Goal: Task Accomplishment & Management: Complete application form

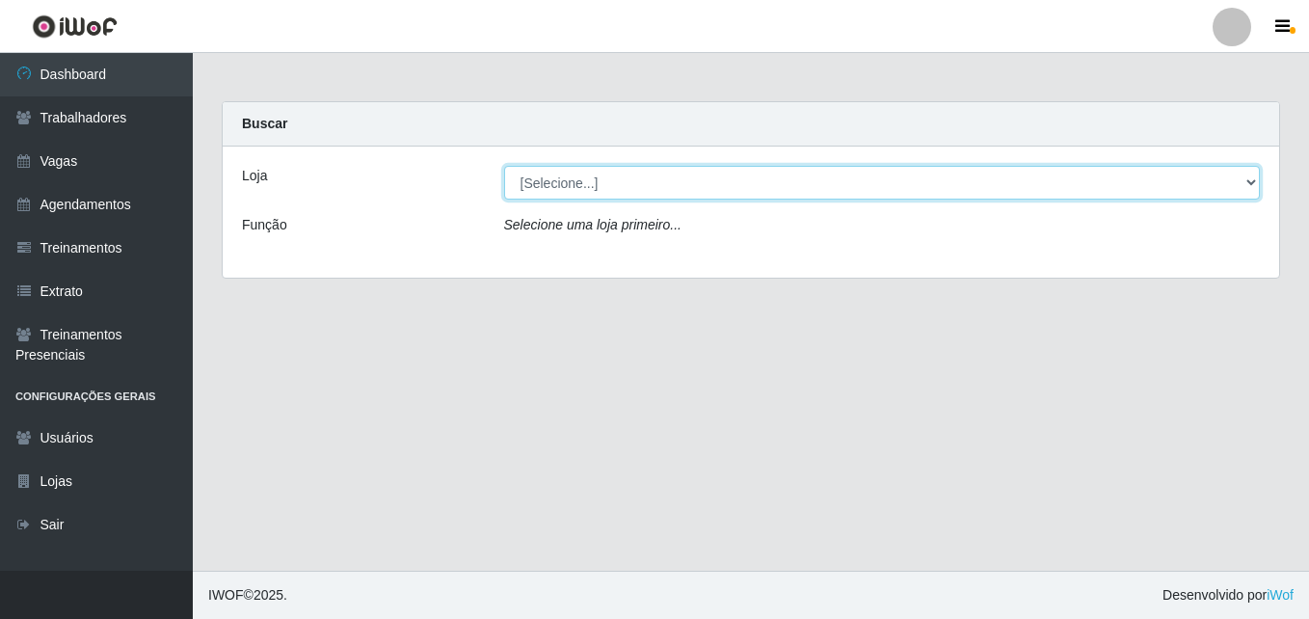
click at [580, 187] on select "[Selecione...] Bemais Supermercados - [GEOGRAPHIC_DATA]" at bounding box center [882, 183] width 757 height 34
click at [590, 168] on select "[Selecione...] Bemais Supermercados - [GEOGRAPHIC_DATA]" at bounding box center [882, 183] width 757 height 34
click at [592, 179] on select "[Selecione...] Bemais Supermercados - [GEOGRAPHIC_DATA]" at bounding box center [882, 183] width 757 height 34
select select "250"
click at [504, 166] on select "[Selecione...] Bemais Supermercados - [GEOGRAPHIC_DATA]" at bounding box center [882, 183] width 757 height 34
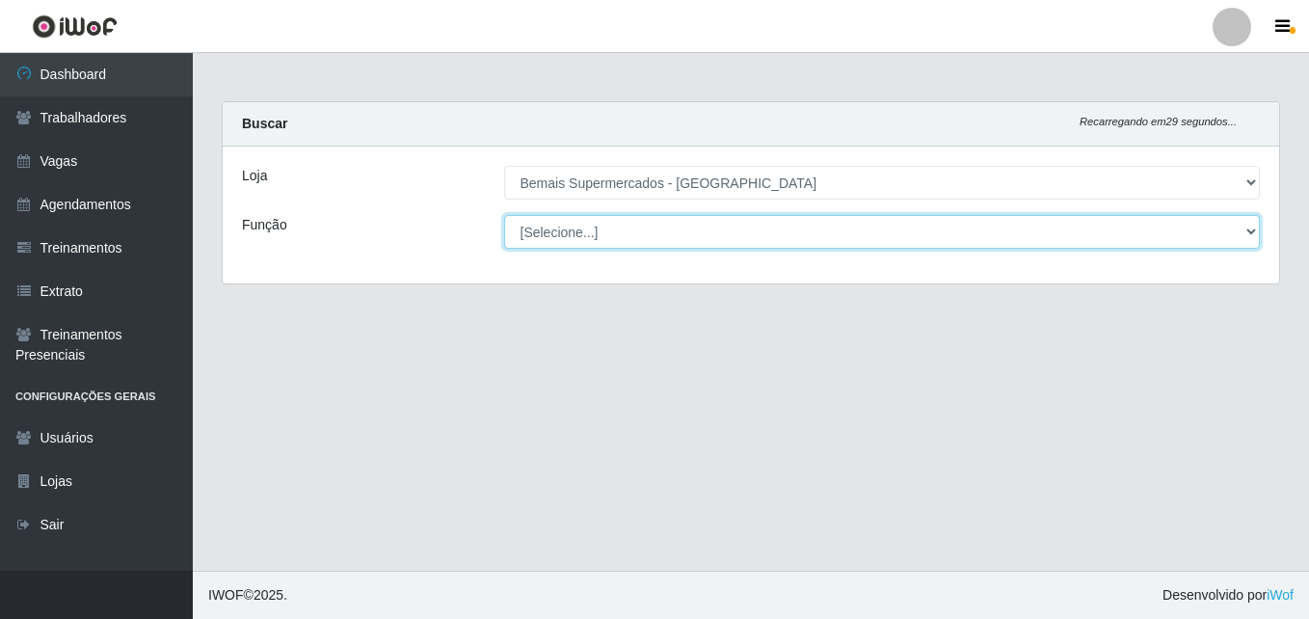
click at [582, 225] on select "[Selecione...] ASG ASG + ASG ++ Auxiliar de Estacionamento Auxiliar de Estacion…" at bounding box center [882, 232] width 757 height 34
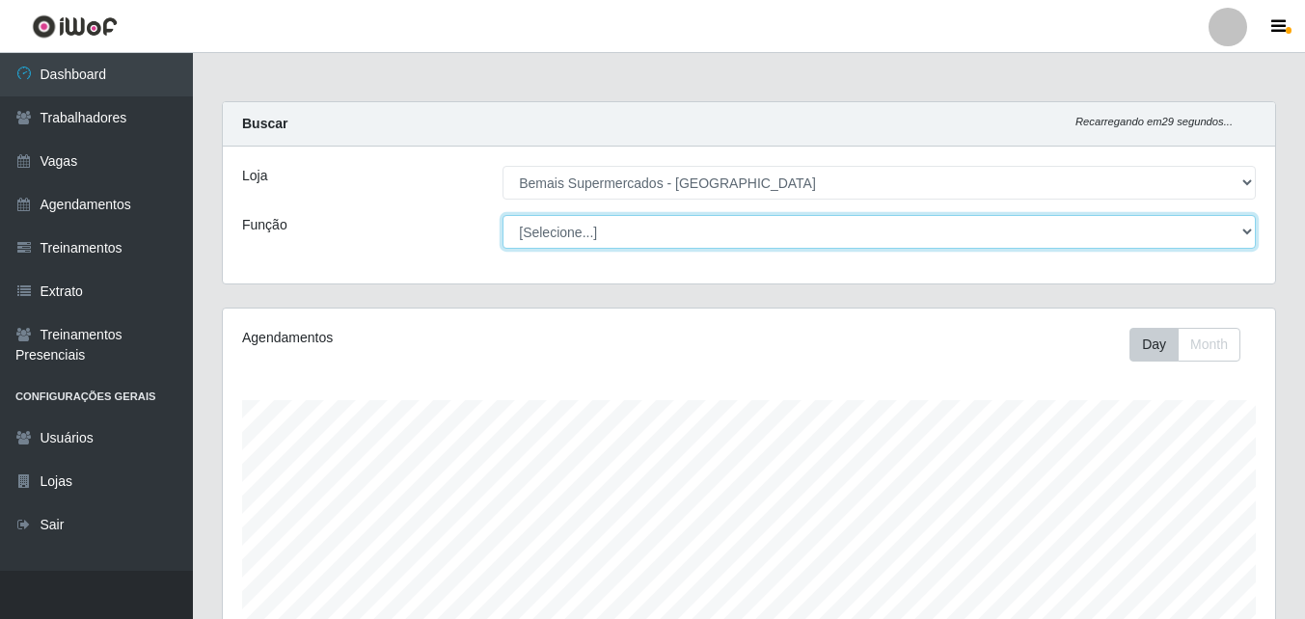
scroll to position [400, 1052]
select select "82"
click at [502, 215] on select "[Selecione...] ASG ASG + ASG ++ Auxiliar de Estacionamento Auxiliar de Estacion…" at bounding box center [878, 232] width 753 height 34
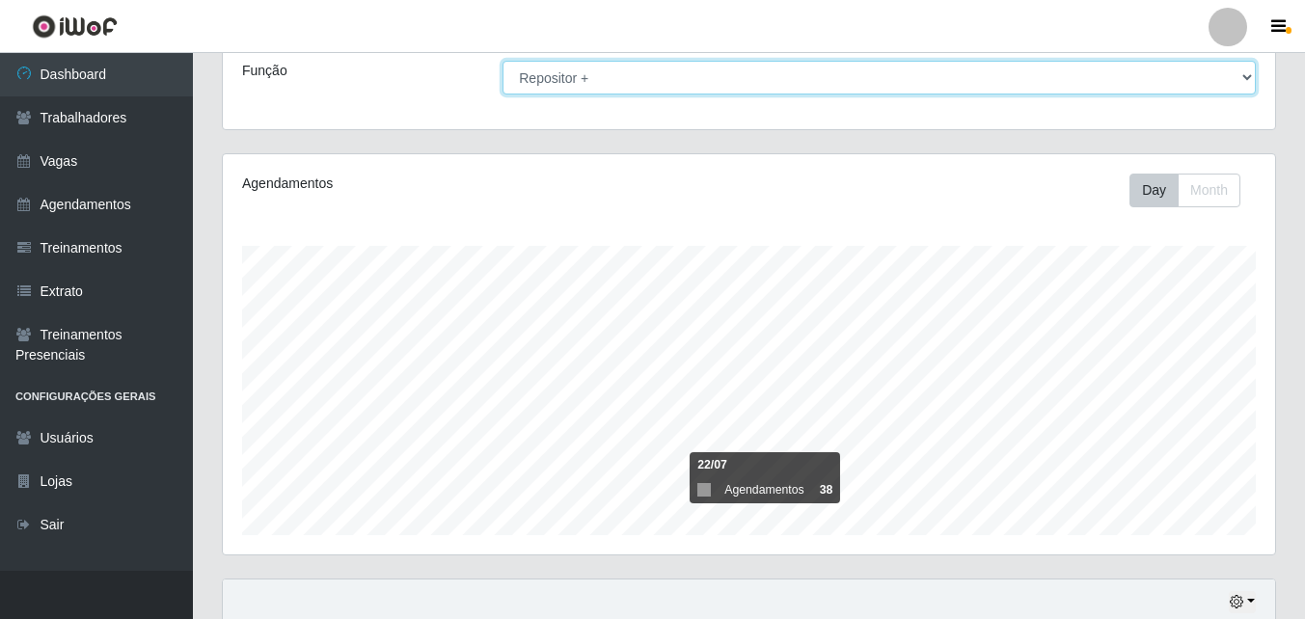
scroll to position [0, 0]
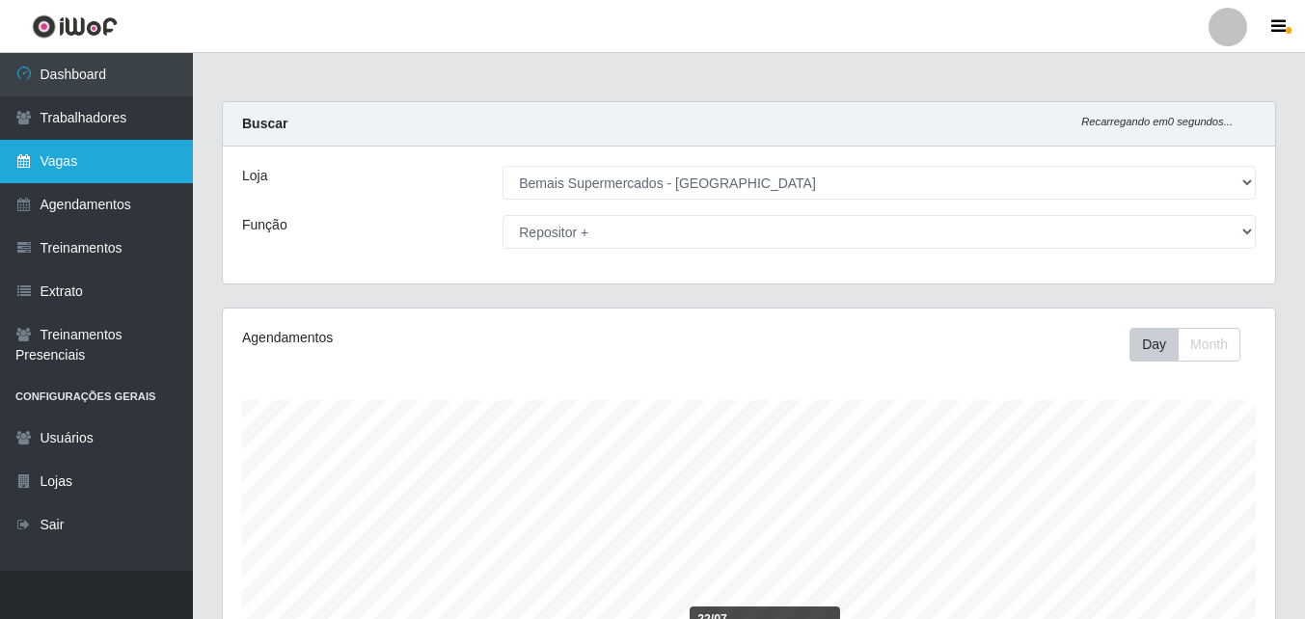
click at [110, 159] on link "Vagas" at bounding box center [96, 161] width 193 height 43
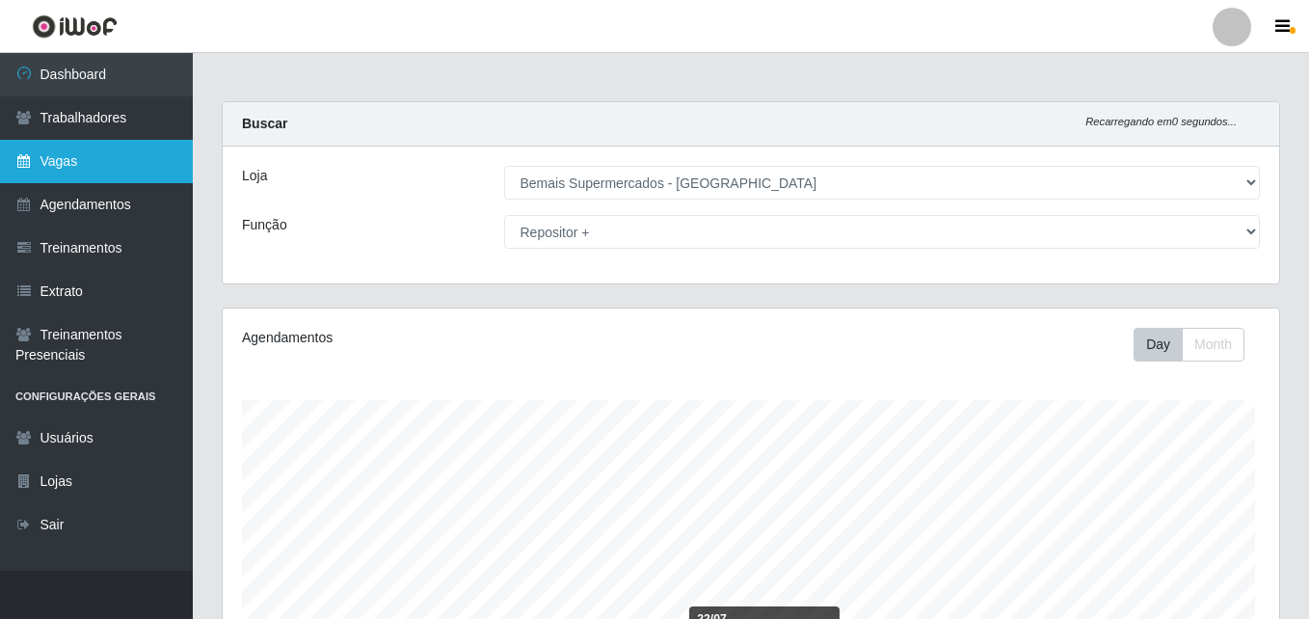
click at [110, 159] on link "Vagas" at bounding box center [96, 161] width 193 height 43
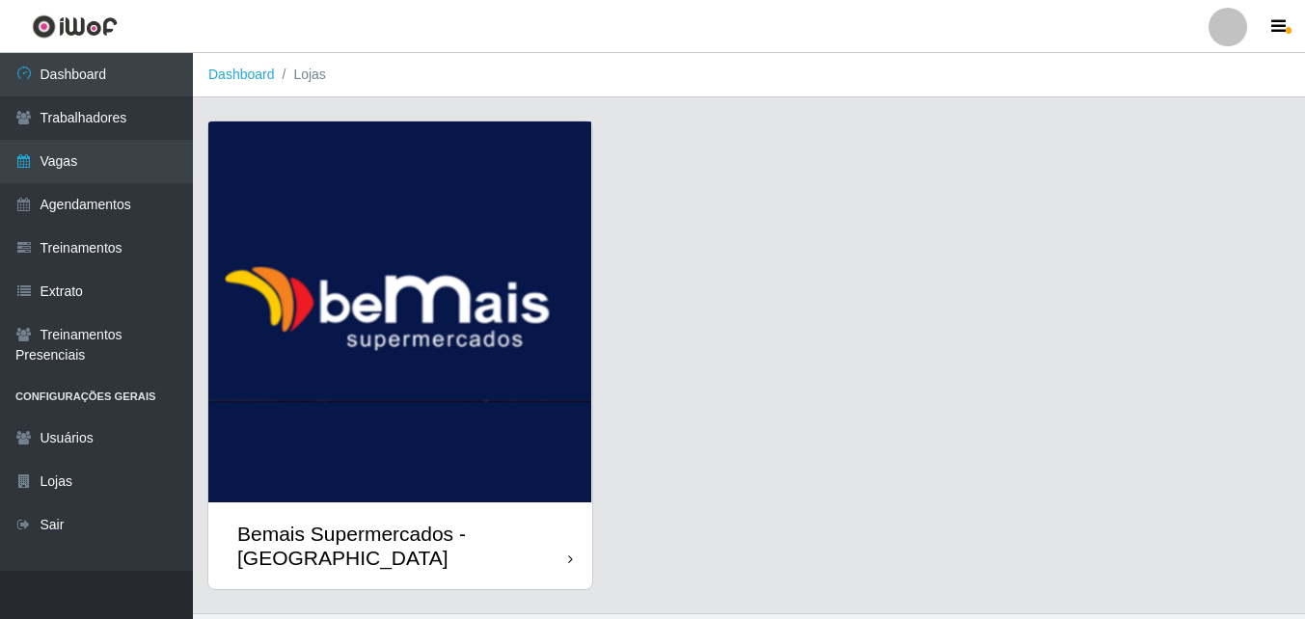
click at [526, 517] on div "Bemais Supermercados - [GEOGRAPHIC_DATA]" at bounding box center [400, 545] width 384 height 87
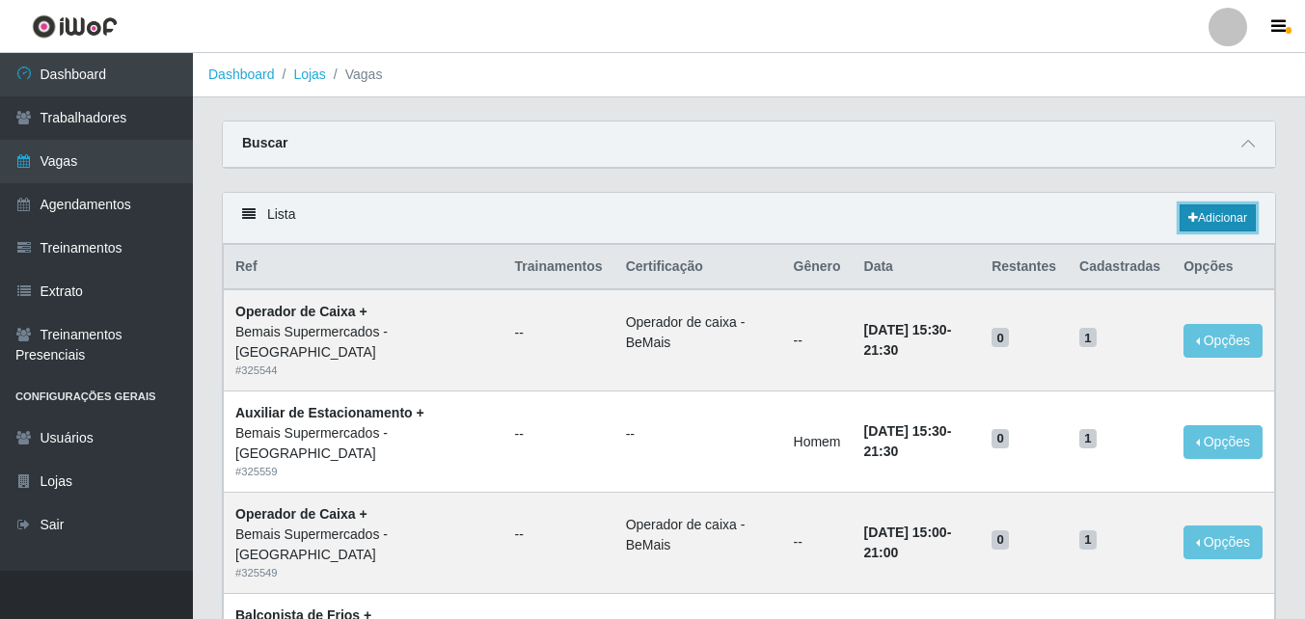
click at [1208, 216] on link "Adicionar" at bounding box center [1217, 217] width 76 height 27
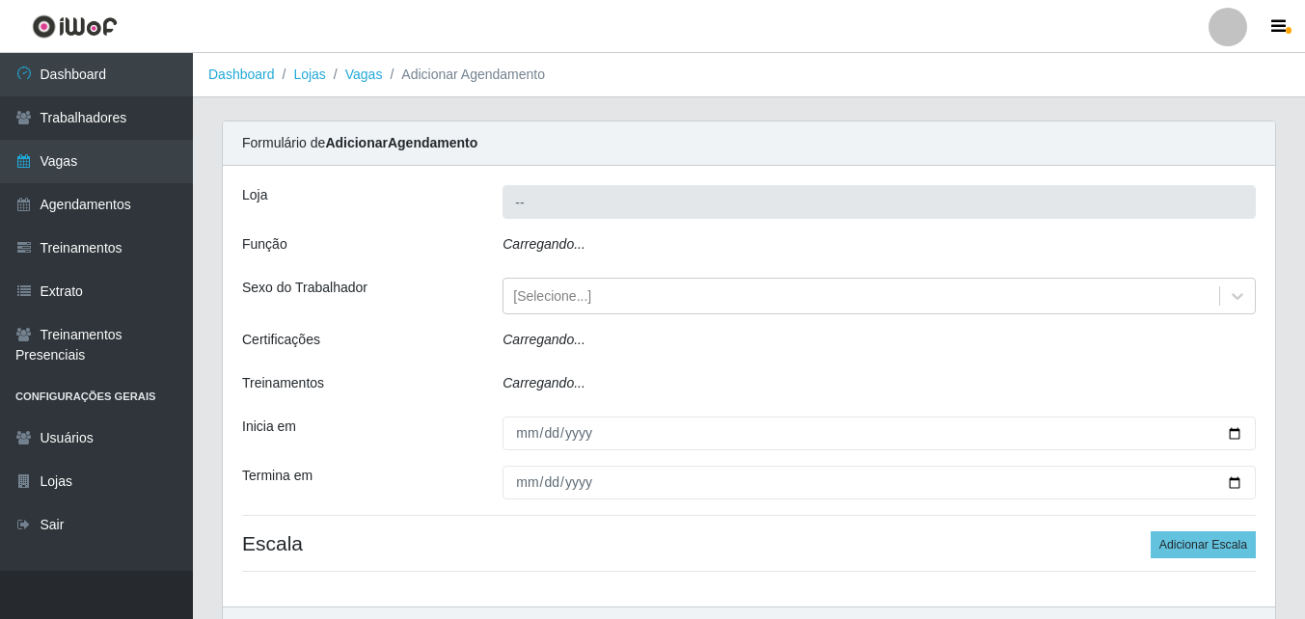
type input "Bemais Supermercados - [GEOGRAPHIC_DATA]"
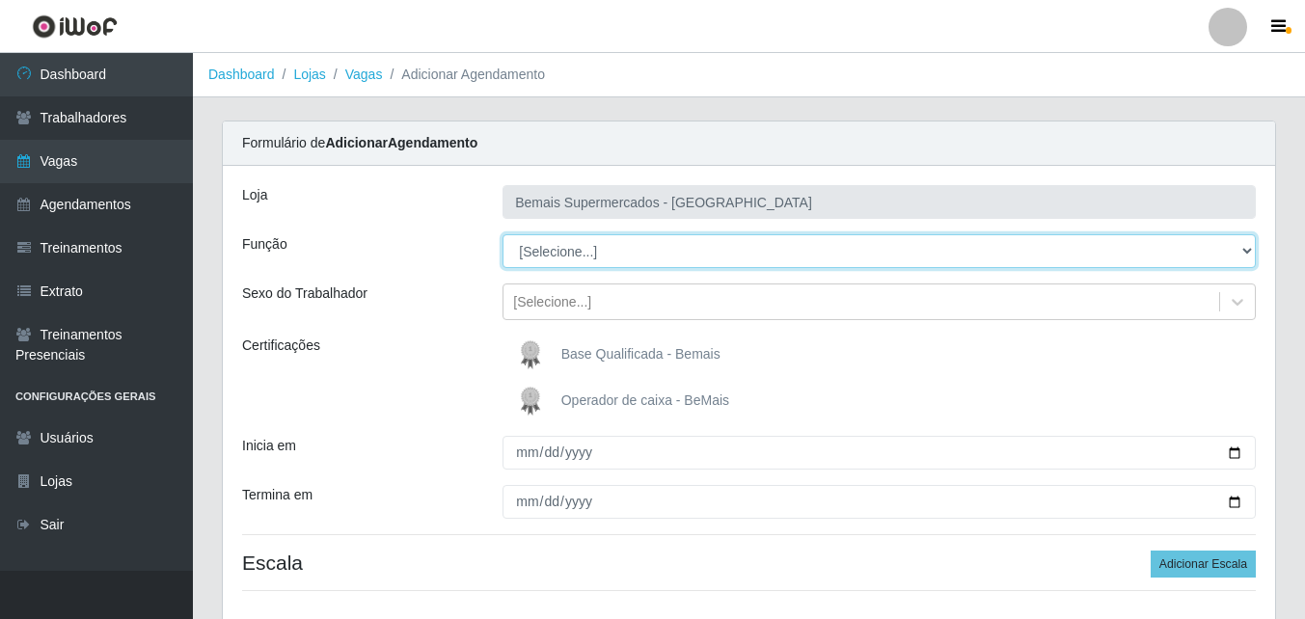
click at [598, 245] on select "[Selecione...] ASG ASG + ASG ++ Auxiliar de Estacionamento Auxiliar de Estacion…" at bounding box center [878, 251] width 753 height 34
select select "82"
click at [502, 234] on select "[Selecione...] ASG ASG + ASG ++ Auxiliar de Estacionamento Auxiliar de Estacion…" at bounding box center [878, 251] width 753 height 34
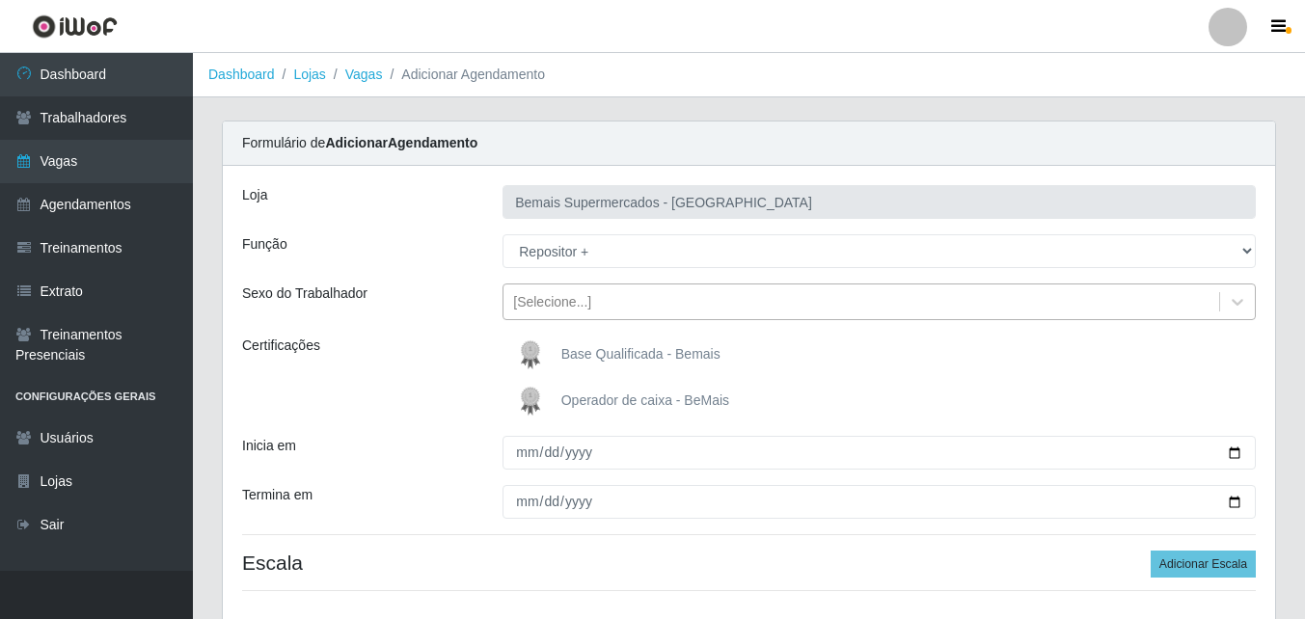
click at [553, 298] on div "[Selecione...]" at bounding box center [552, 302] width 78 height 20
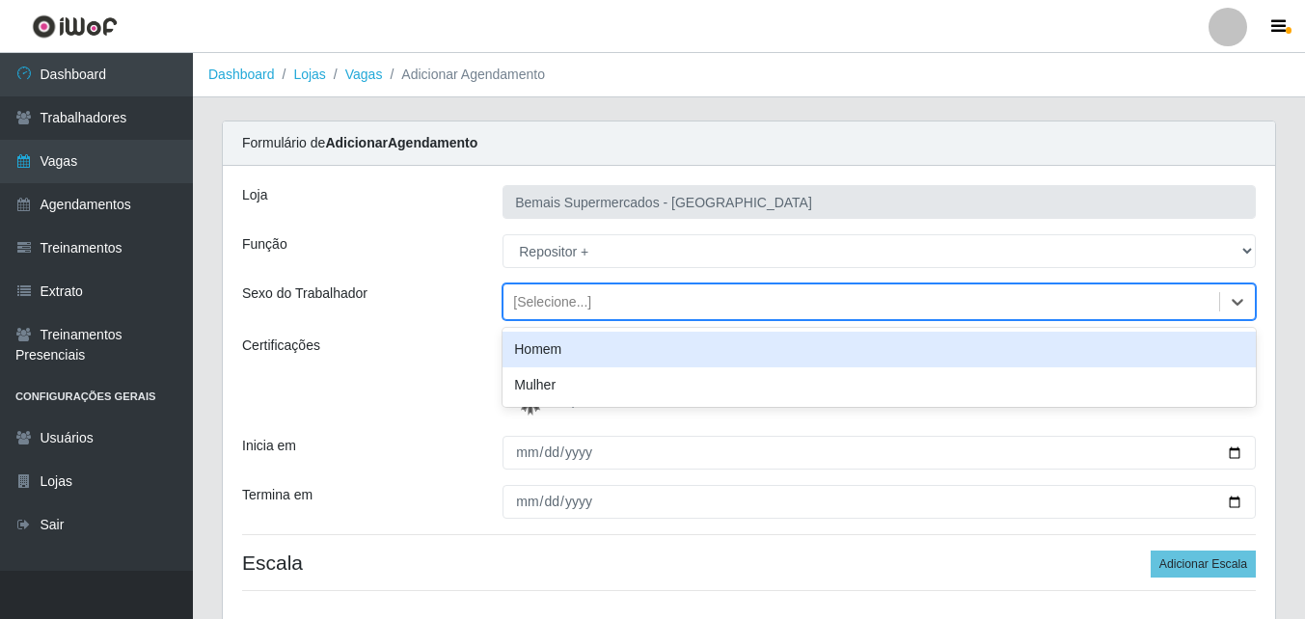
click at [552, 341] on div "Homem" at bounding box center [878, 350] width 753 height 36
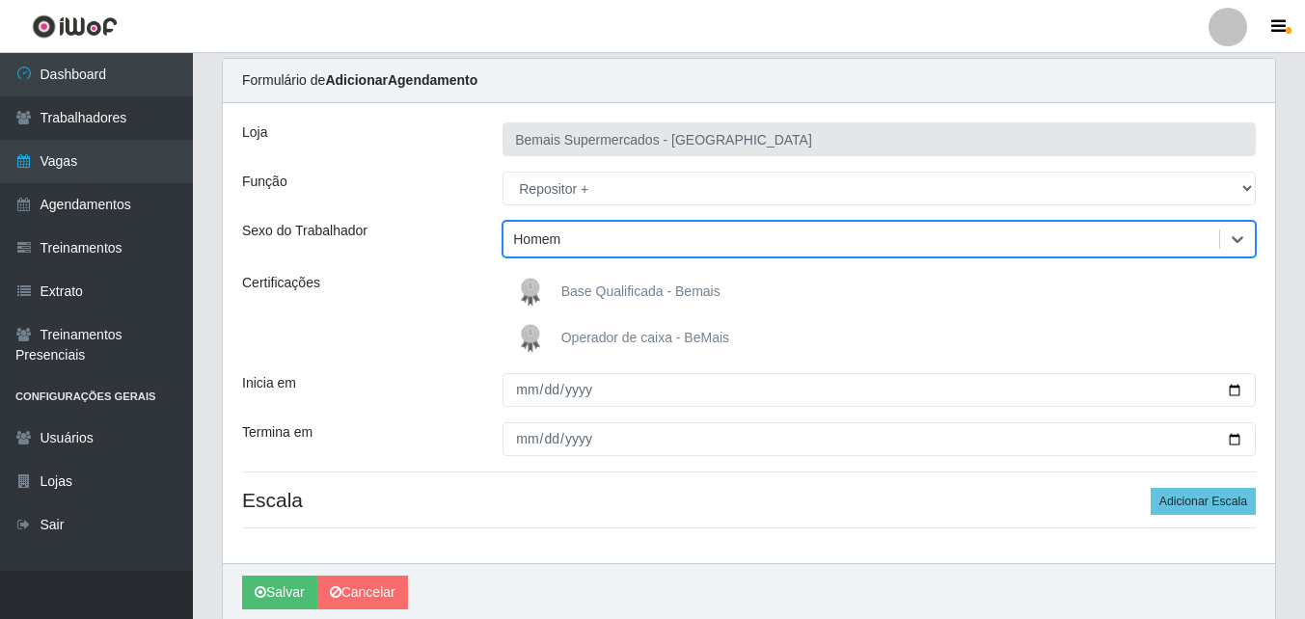
scroll to position [137, 0]
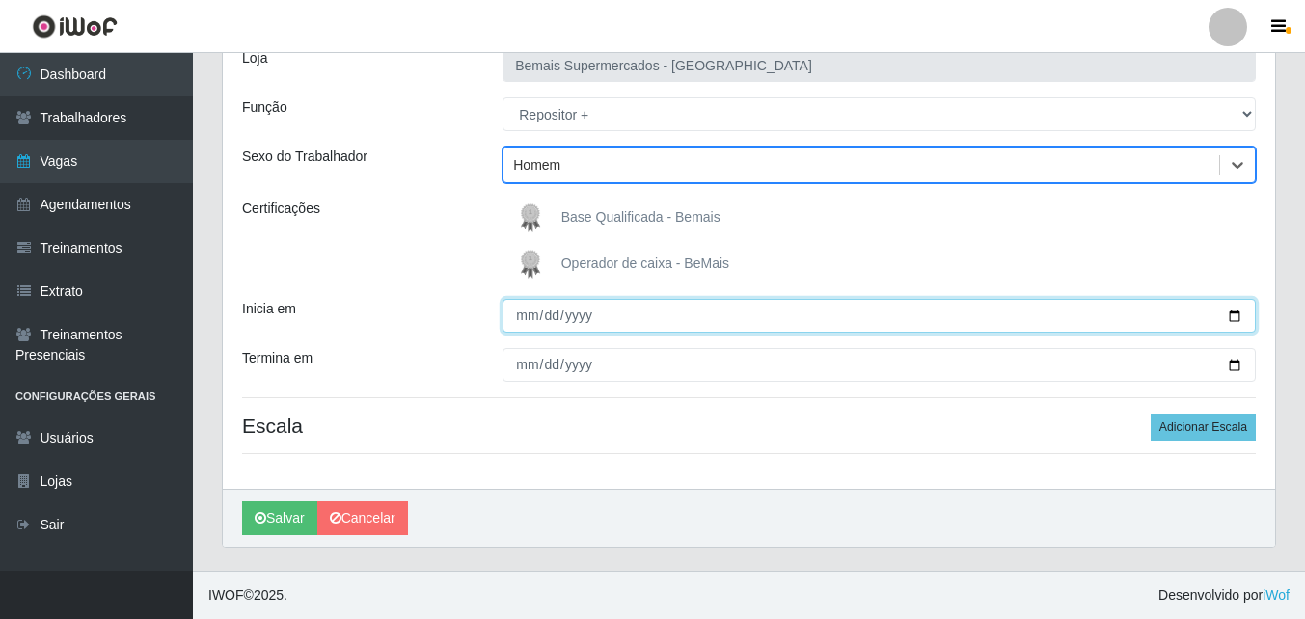
click at [1232, 318] on input "Inicia em" at bounding box center [878, 316] width 753 height 34
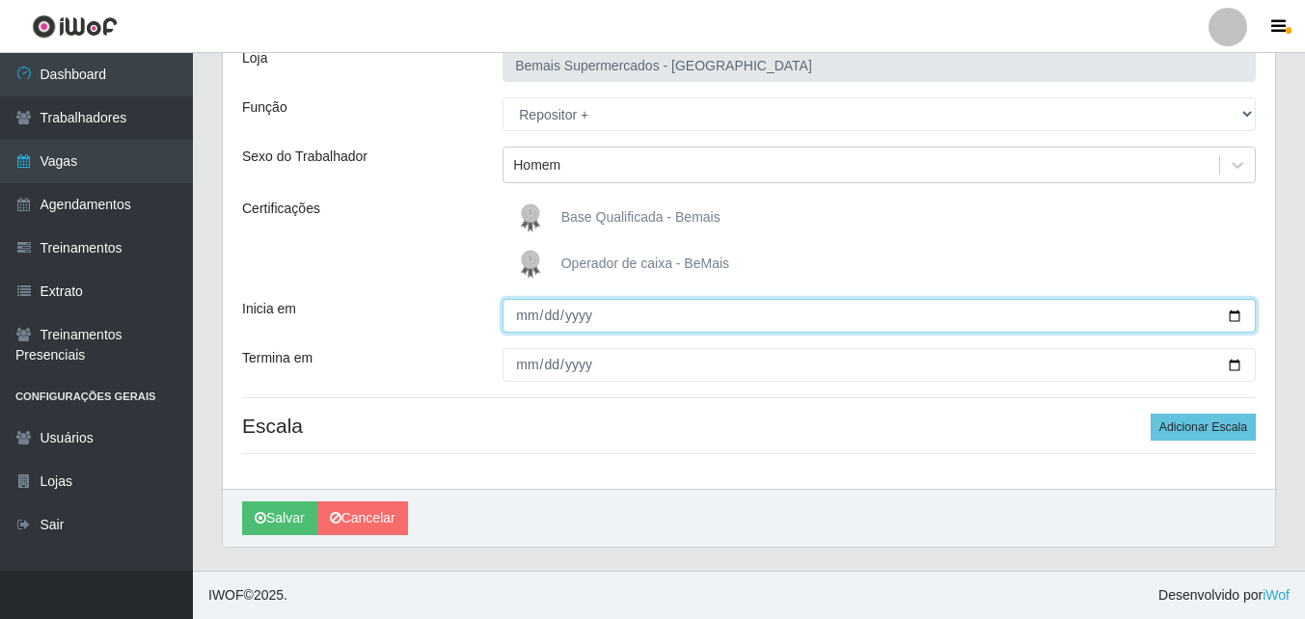
type input "[DATE]"
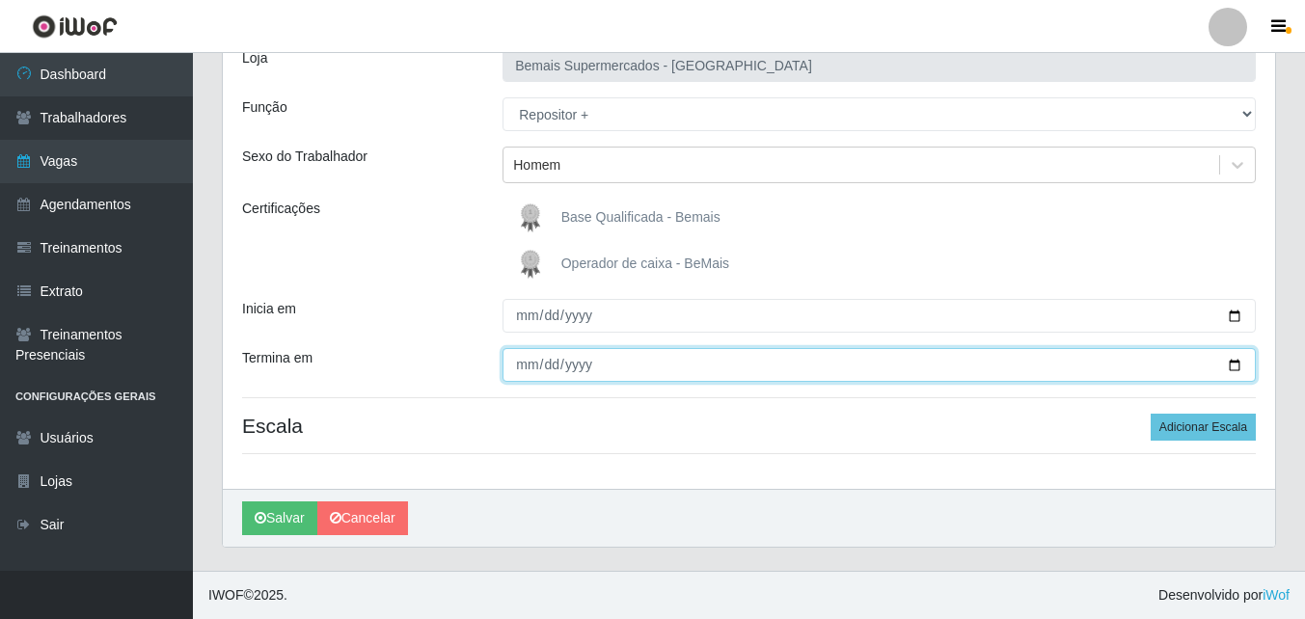
click at [1237, 361] on input "Termina em" at bounding box center [878, 365] width 753 height 34
type input "[DATE]"
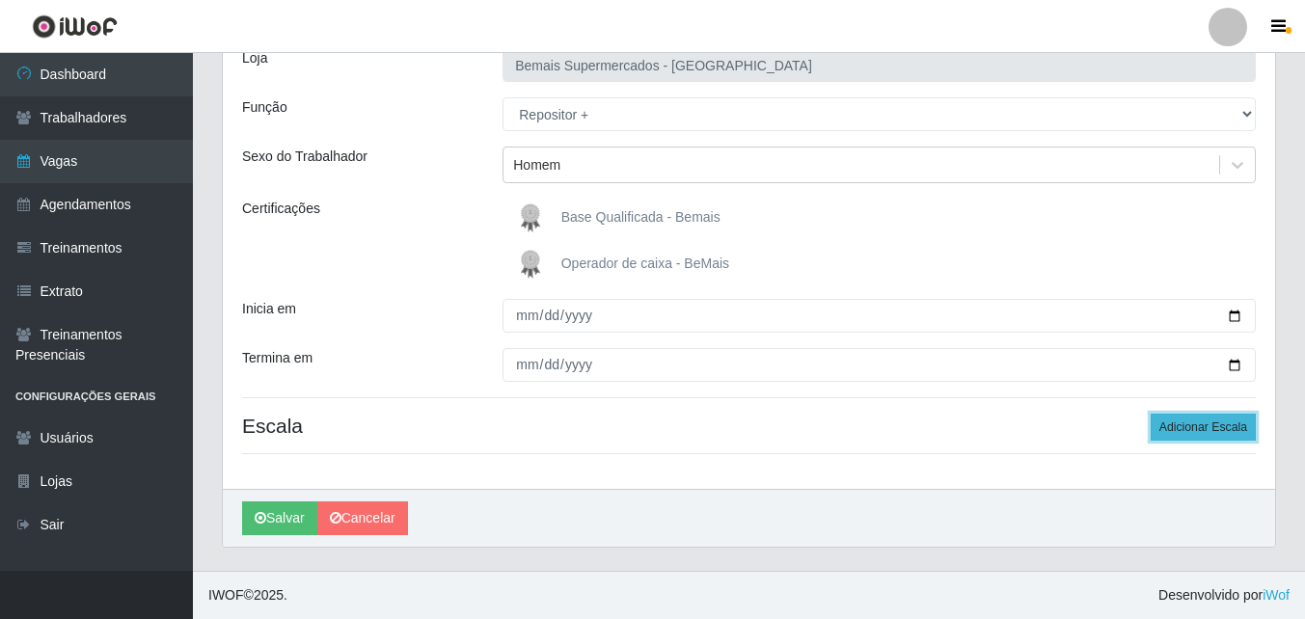
click at [1195, 426] on button "Adicionar Escala" at bounding box center [1202, 427] width 105 height 27
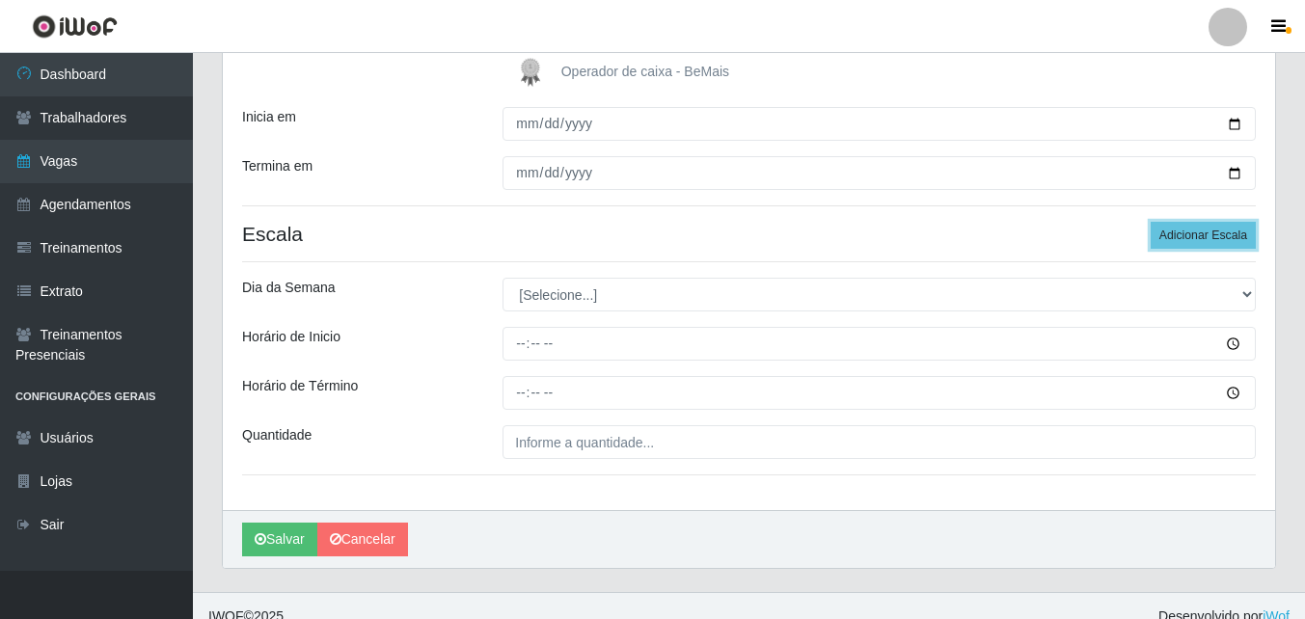
scroll to position [330, 0]
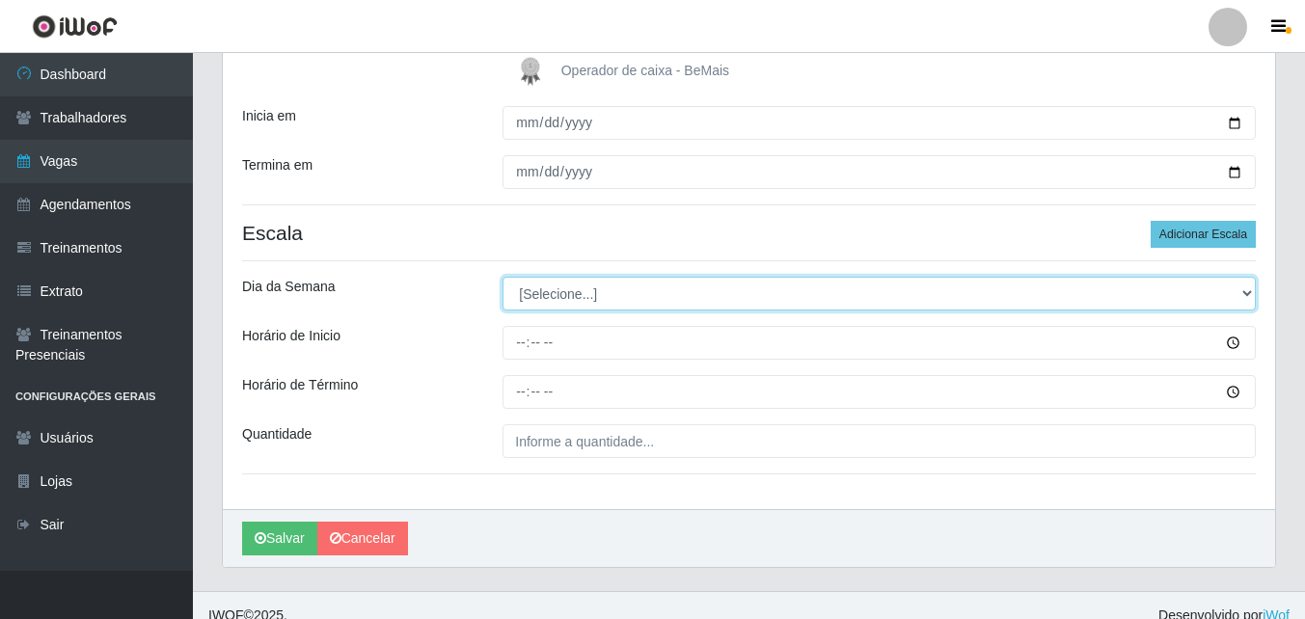
click at [596, 289] on select "[Selecione...] Segunda Terça Quarta Quinta Sexta Sábado Domingo" at bounding box center [878, 294] width 753 height 34
select select "0"
click at [502, 277] on select "[Selecione...] Segunda Terça Quarta Quinta Sexta Sábado Domingo" at bounding box center [878, 294] width 753 height 34
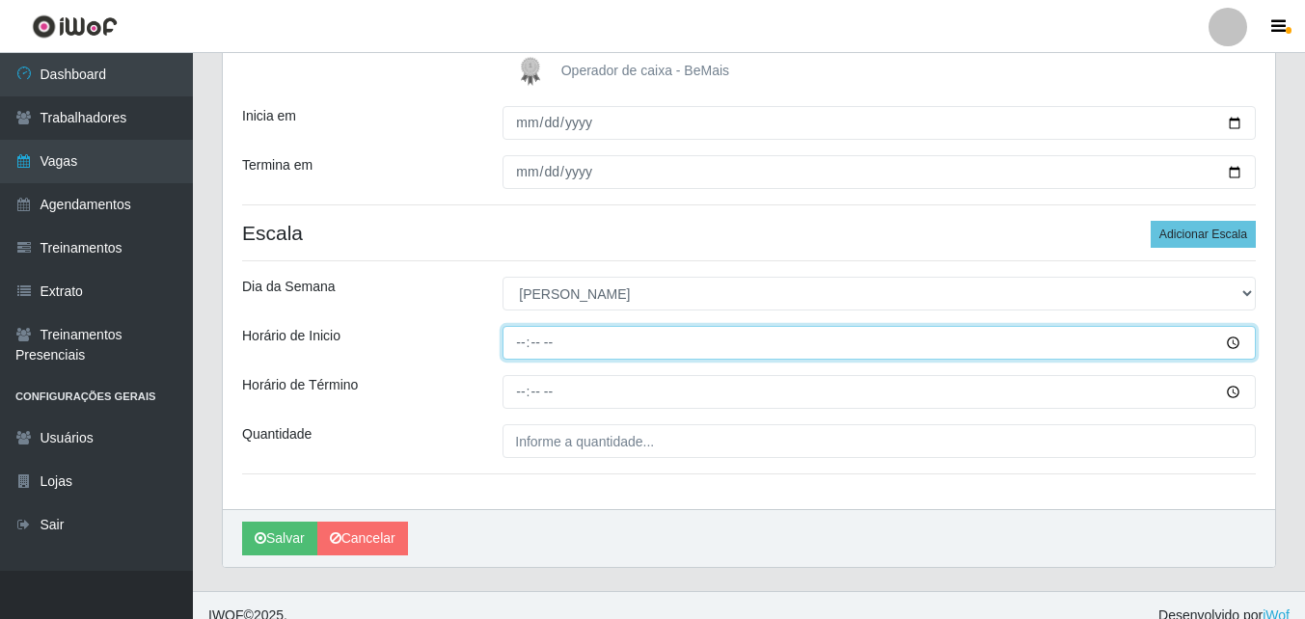
click at [1228, 340] on input "Horário de Inicio" at bounding box center [878, 343] width 753 height 34
click at [523, 341] on input "Horário de Inicio" at bounding box center [878, 343] width 753 height 34
type input "08:00"
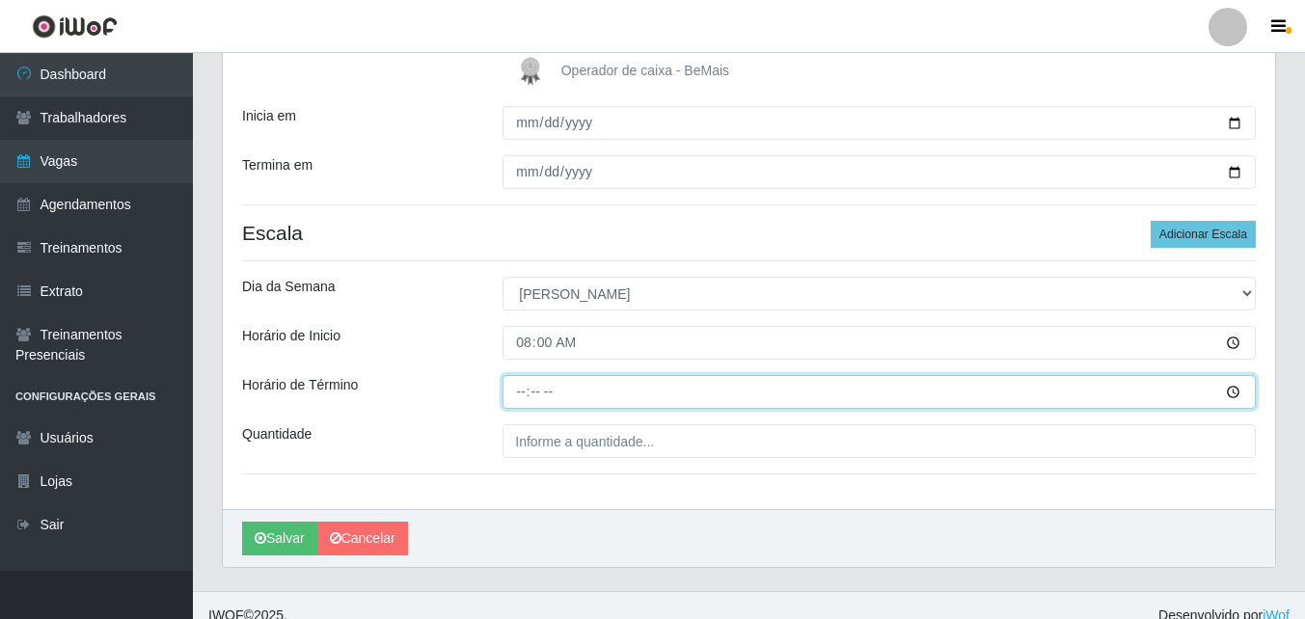
click at [522, 391] on input "Horário de Término" at bounding box center [878, 392] width 753 height 34
type input "14:00"
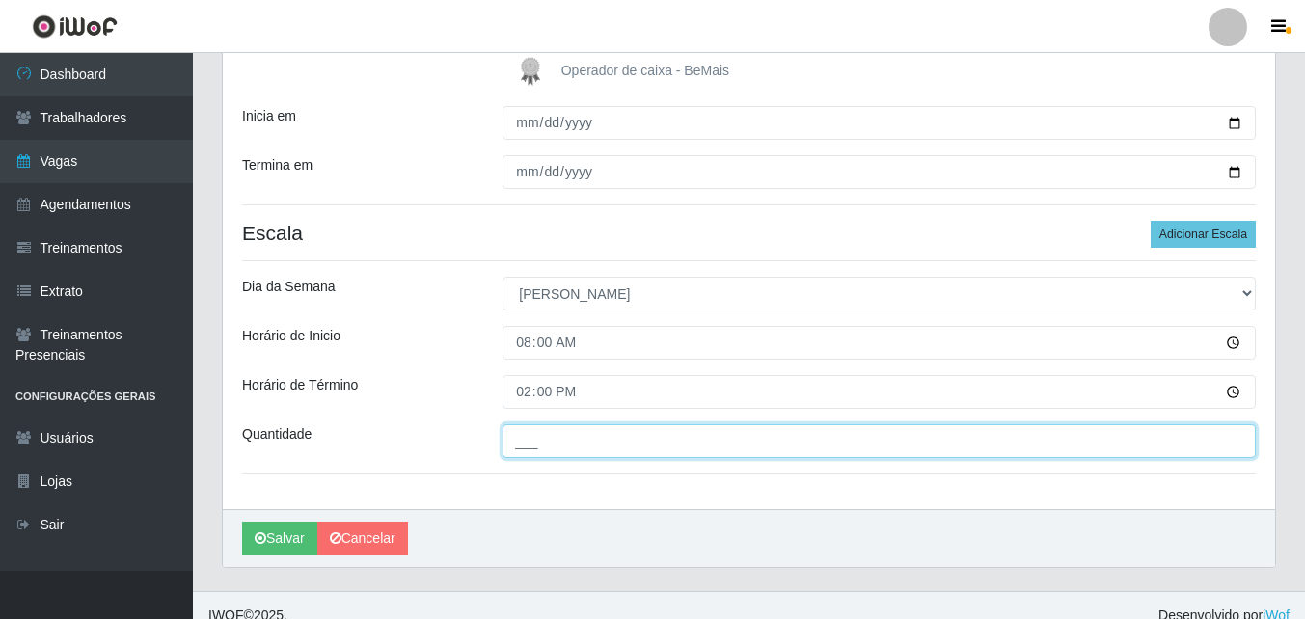
click at [610, 436] on input "___" at bounding box center [878, 441] width 753 height 34
type input "1__"
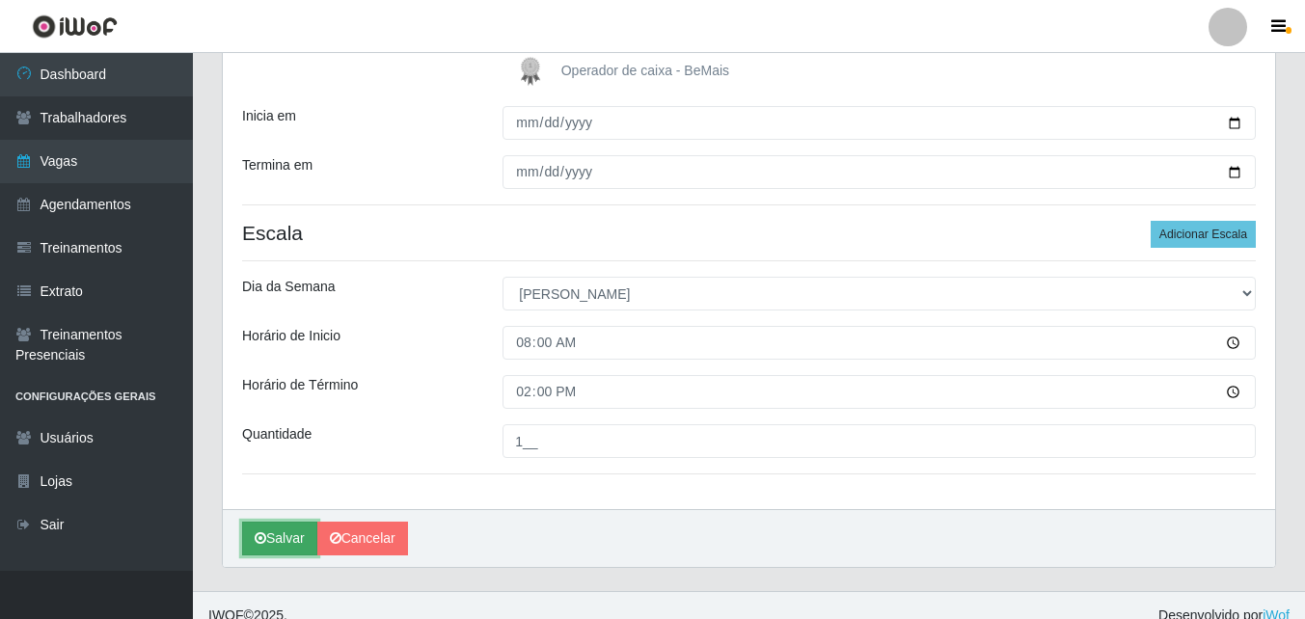
click at [288, 537] on button "Salvar" at bounding box center [279, 539] width 75 height 34
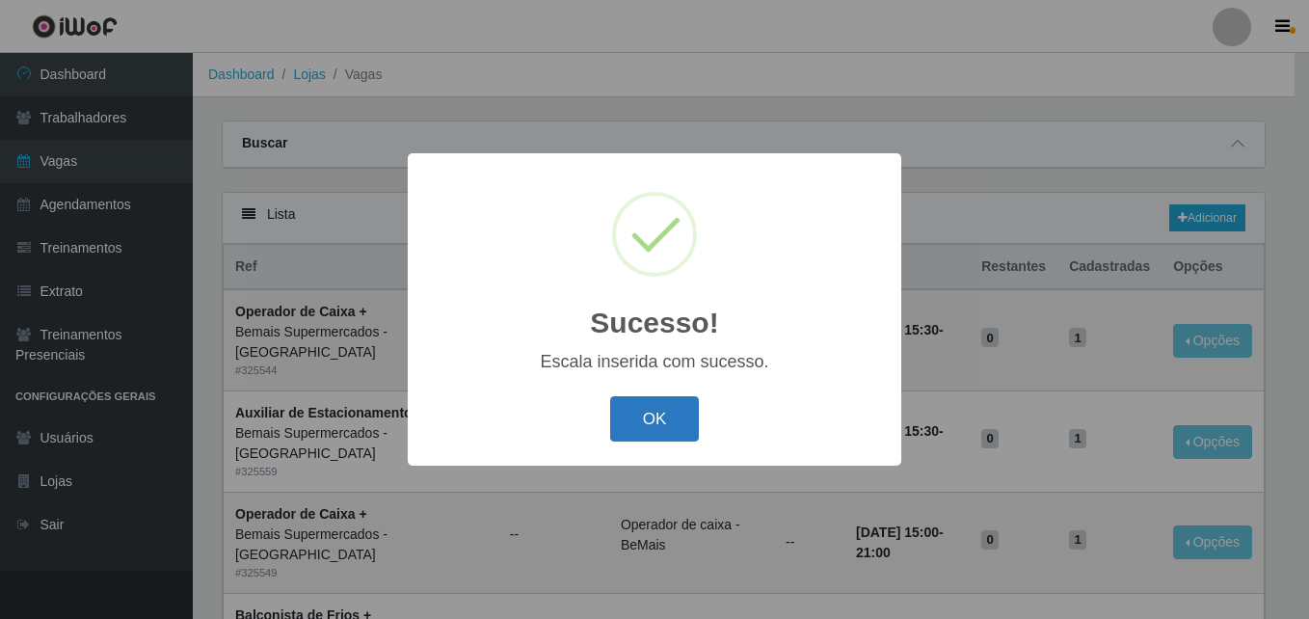
click at [673, 414] on button "OK" at bounding box center [655, 418] width 90 height 45
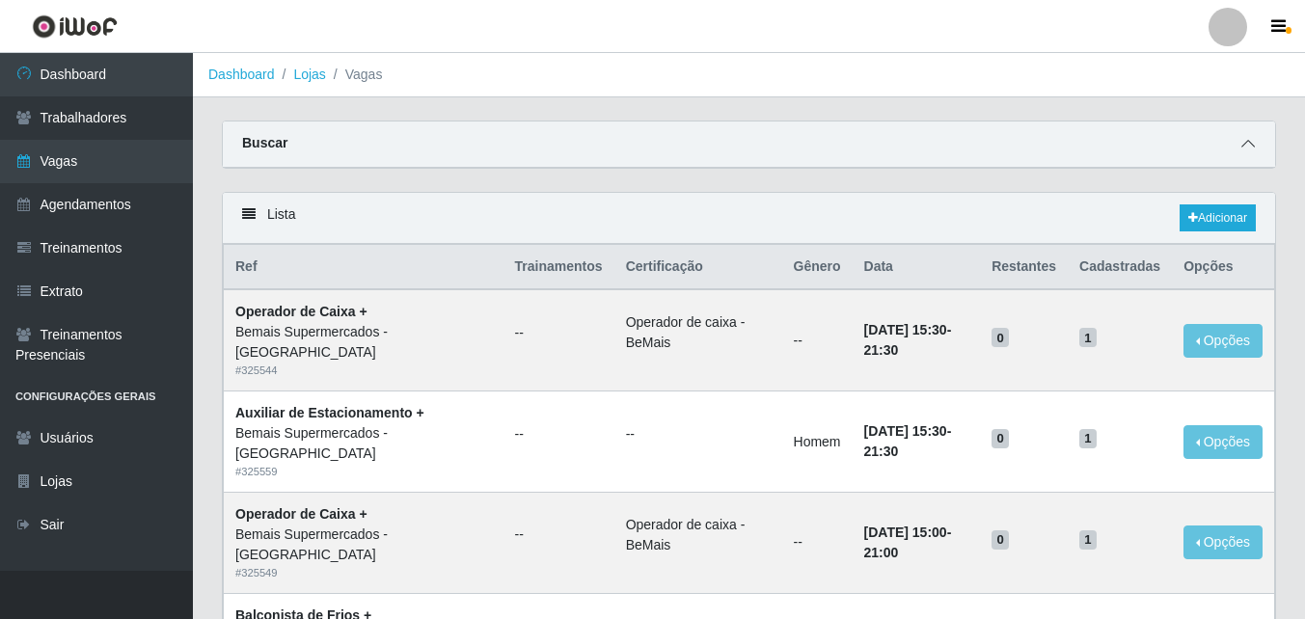
click at [1252, 147] on icon at bounding box center [1247, 143] width 13 height 13
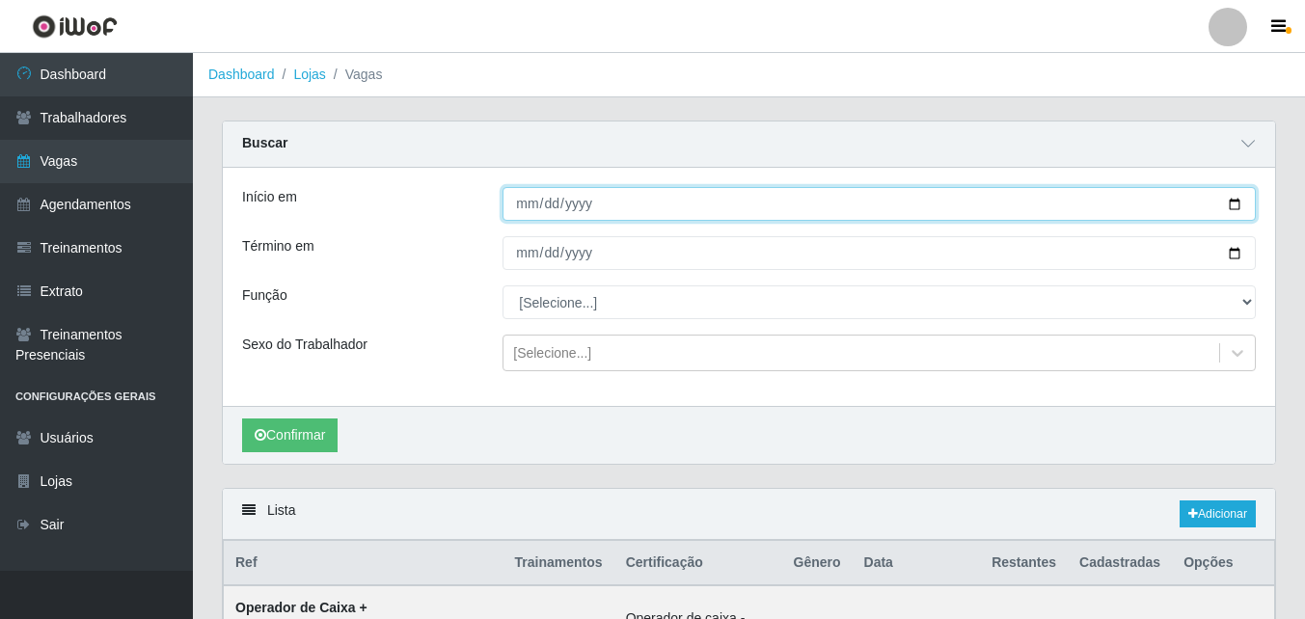
click at [1236, 204] on input "Início em" at bounding box center [878, 204] width 753 height 34
type input "[DATE]"
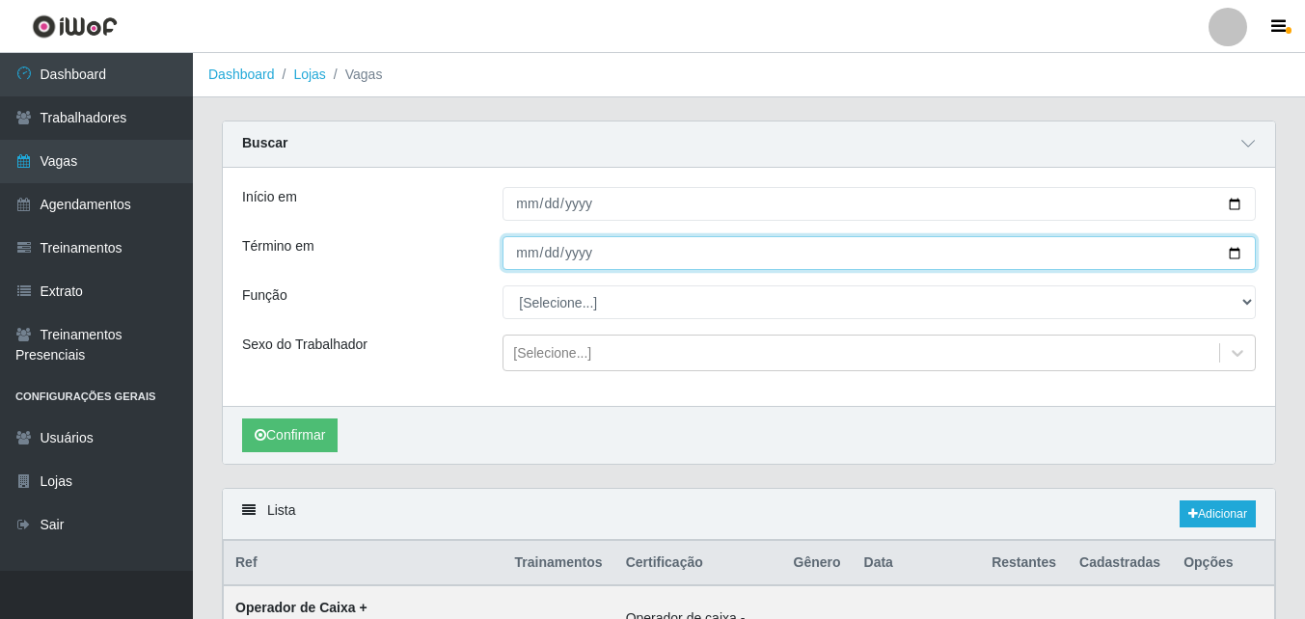
click at [1233, 255] on input "Término em" at bounding box center [878, 253] width 753 height 34
type input "[DATE]"
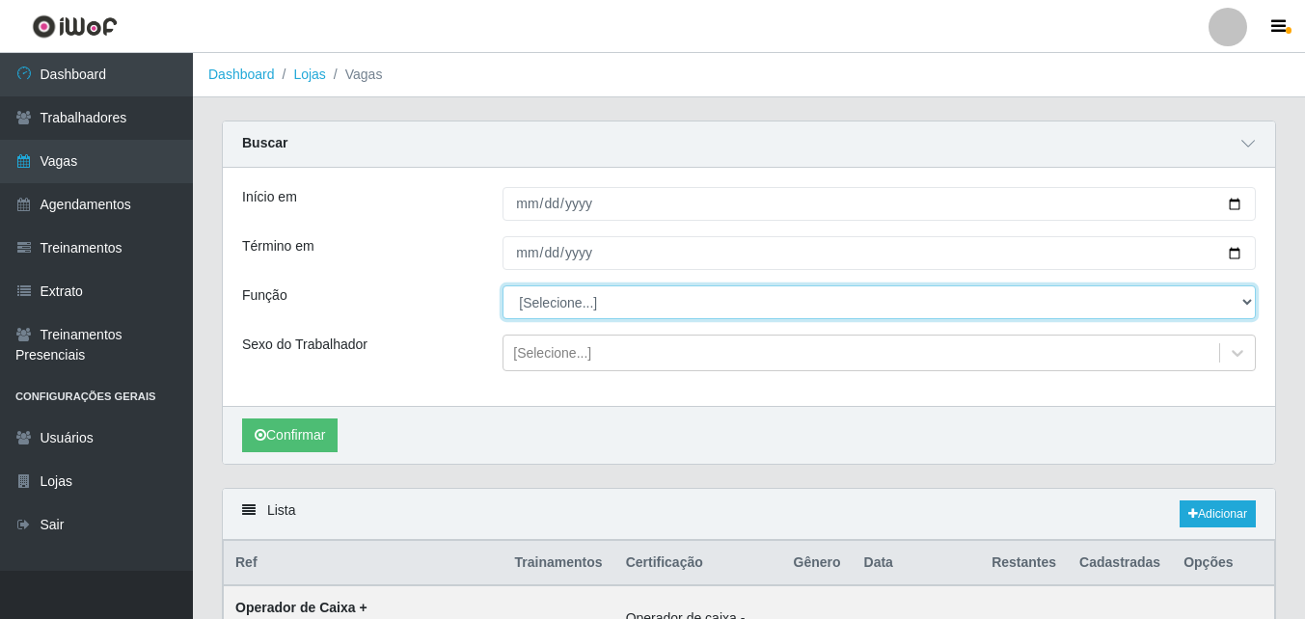
click at [591, 307] on select "[Selecione...] ASG ASG + ASG ++ Auxiliar de Estacionamento Auxiliar de Estacion…" at bounding box center [878, 302] width 753 height 34
select select "82"
click at [502, 286] on select "[Selecione...] ASG ASG + ASG ++ Auxiliar de Estacionamento Auxiliar de Estacion…" at bounding box center [878, 302] width 753 height 34
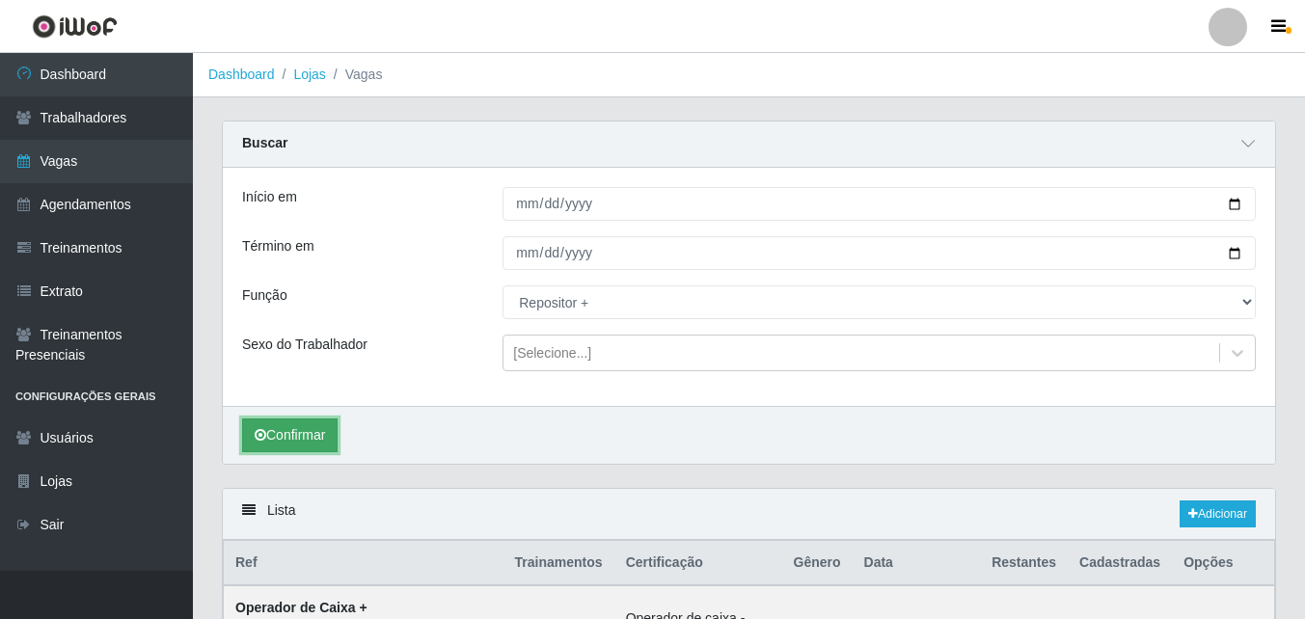
click at [320, 436] on button "Confirmar" at bounding box center [289, 435] width 95 height 34
